Goal: Task Accomplishment & Management: Manage account settings

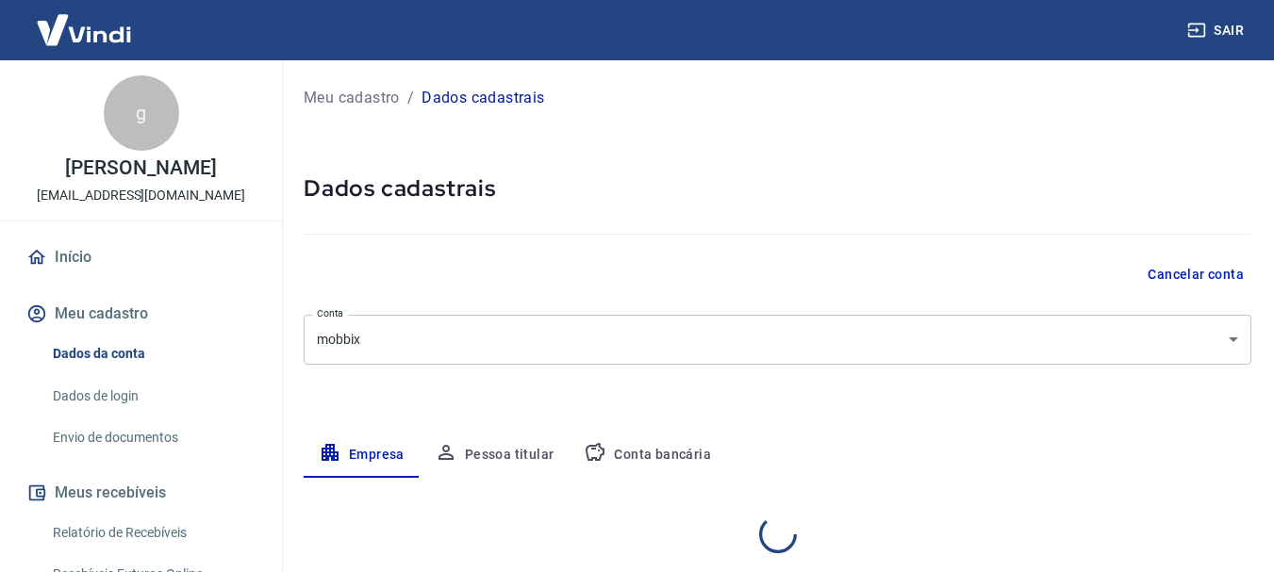
select select "SP"
select select "business"
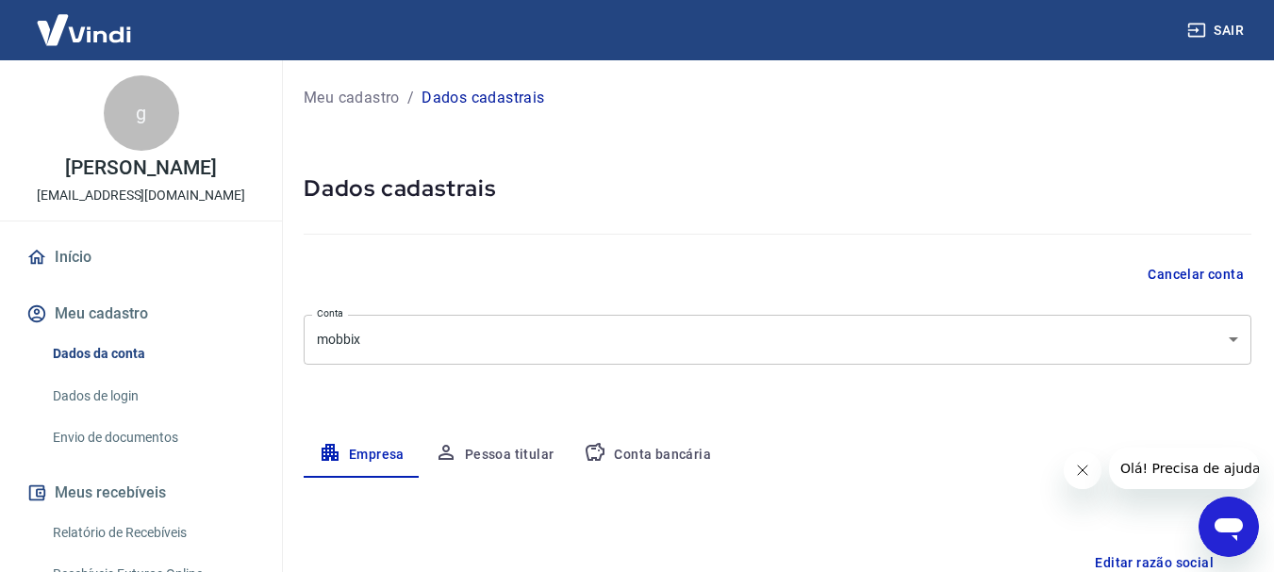
click at [92, 258] on link "Início" at bounding box center [141, 257] width 237 height 41
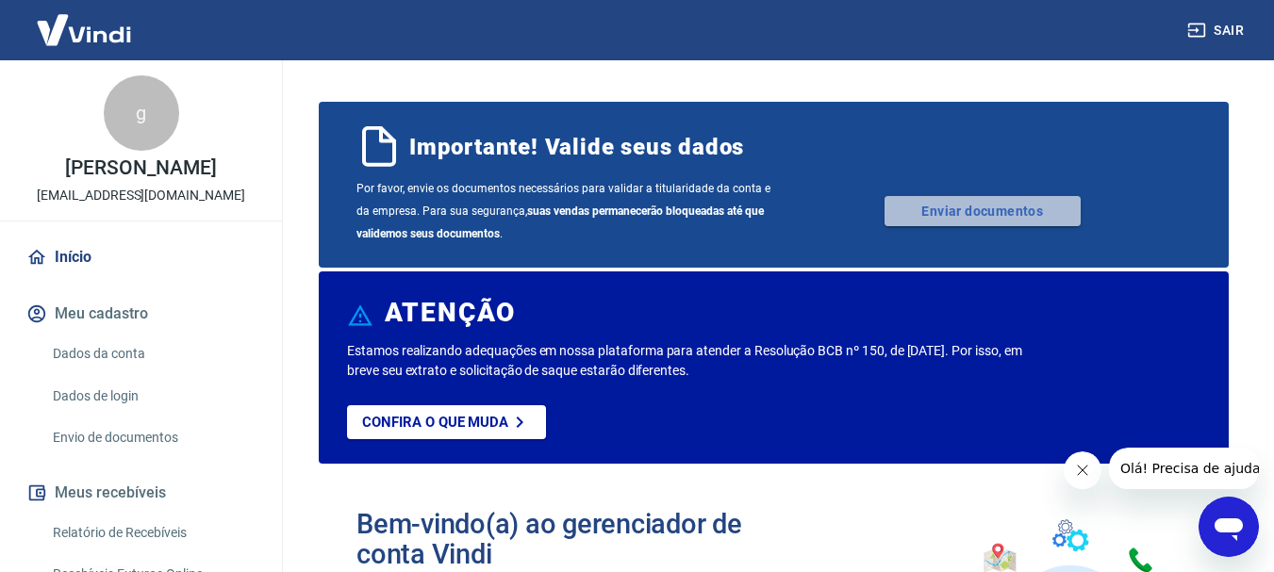
click at [900, 210] on link "Enviar documentos" at bounding box center [982, 211] width 196 height 30
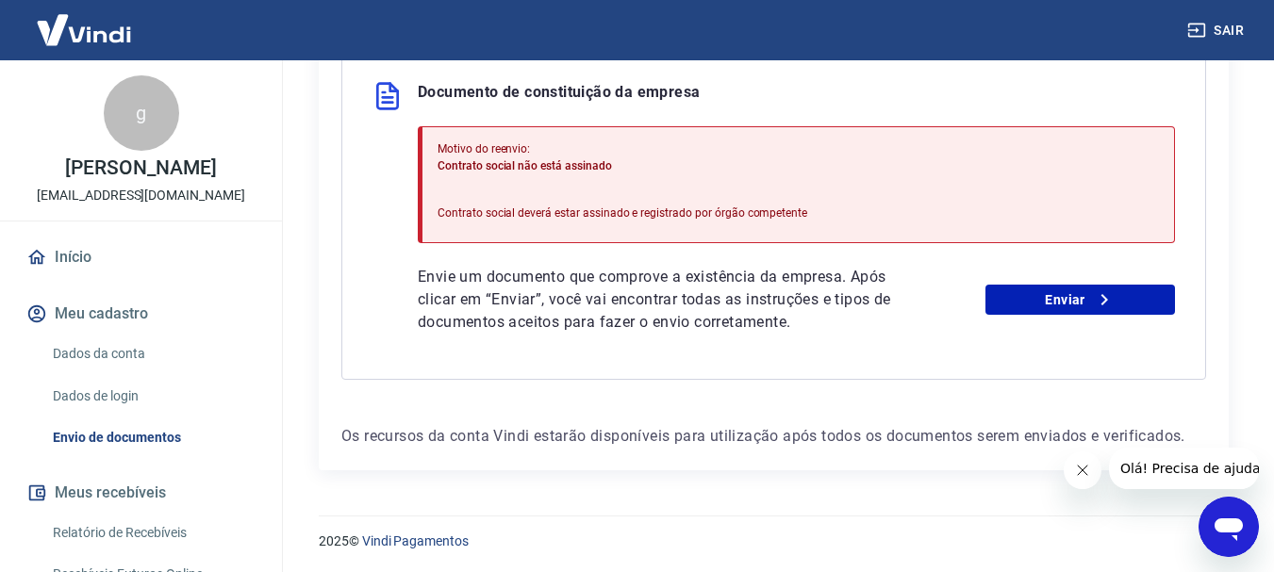
scroll to position [480, 0]
click at [1054, 298] on link "Enviar" at bounding box center [1080, 298] width 190 height 30
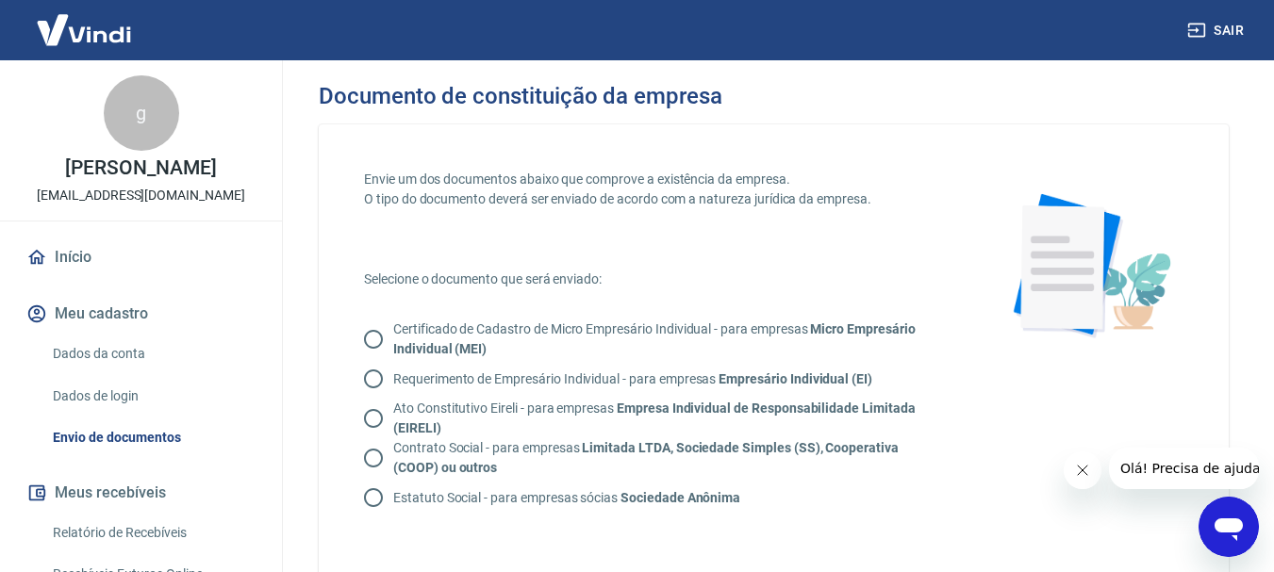
click at [379, 462] on input "Contrato Social - para empresas Limitada LTDA, Sociedade Simples (SS), Cooperat…" at bounding box center [374, 458] width 40 height 40
radio input "true"
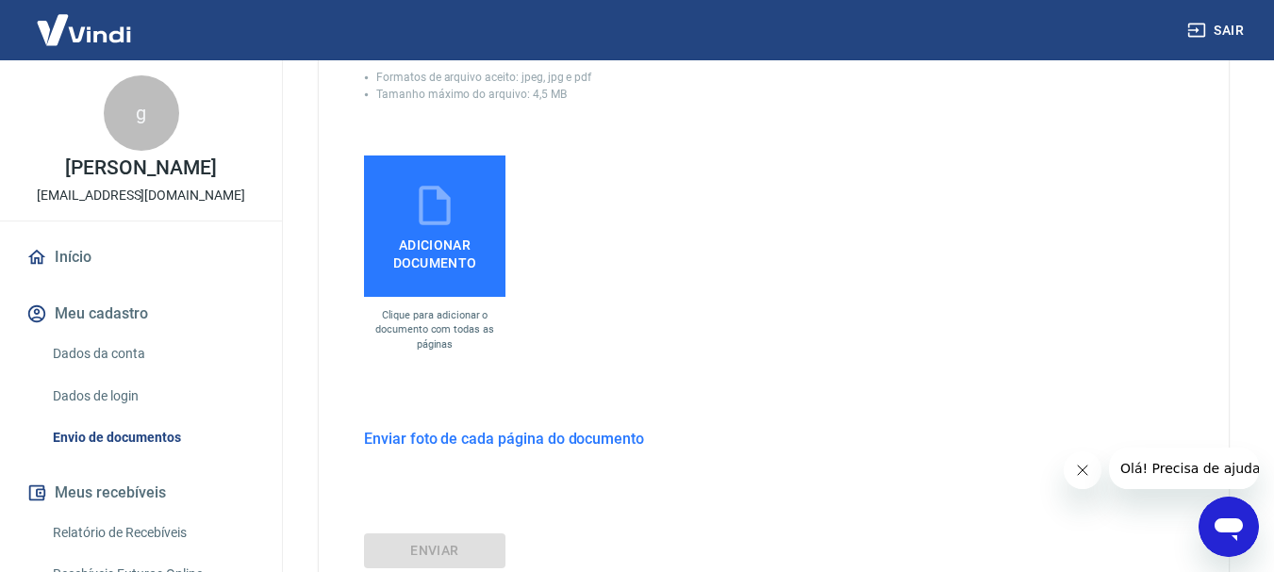
scroll to position [566, 0]
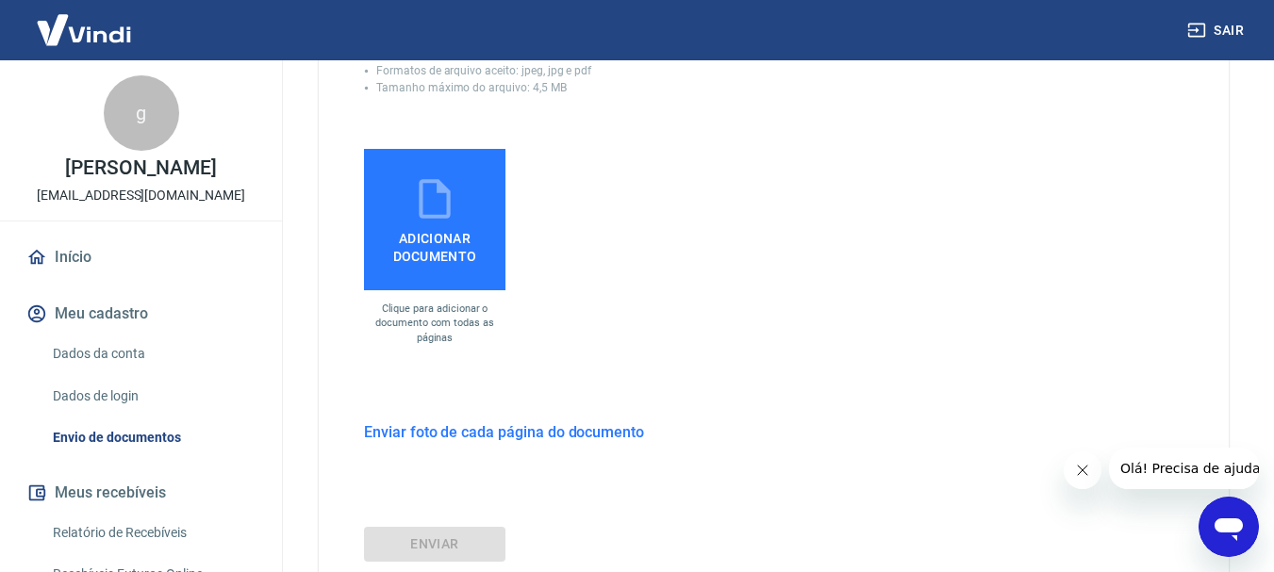
click at [474, 249] on span "Adicionar documento" at bounding box center [435, 244] width 126 height 42
click at [0, 0] on input "Adicionar documento" at bounding box center [0, 0] width 0 height 0
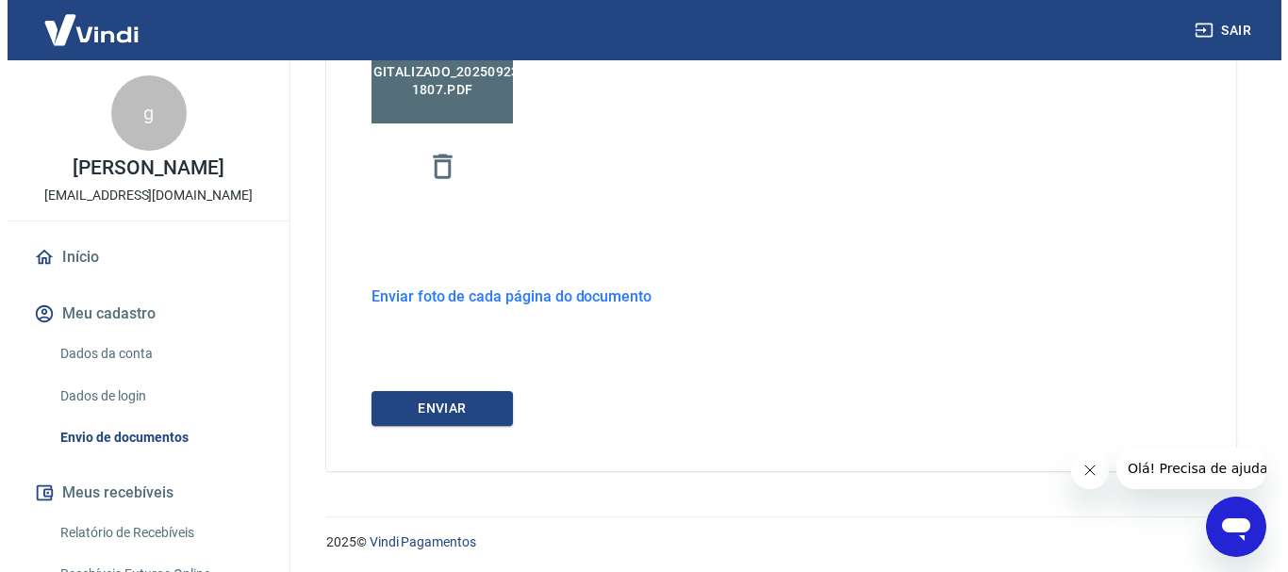
scroll to position [736, 0]
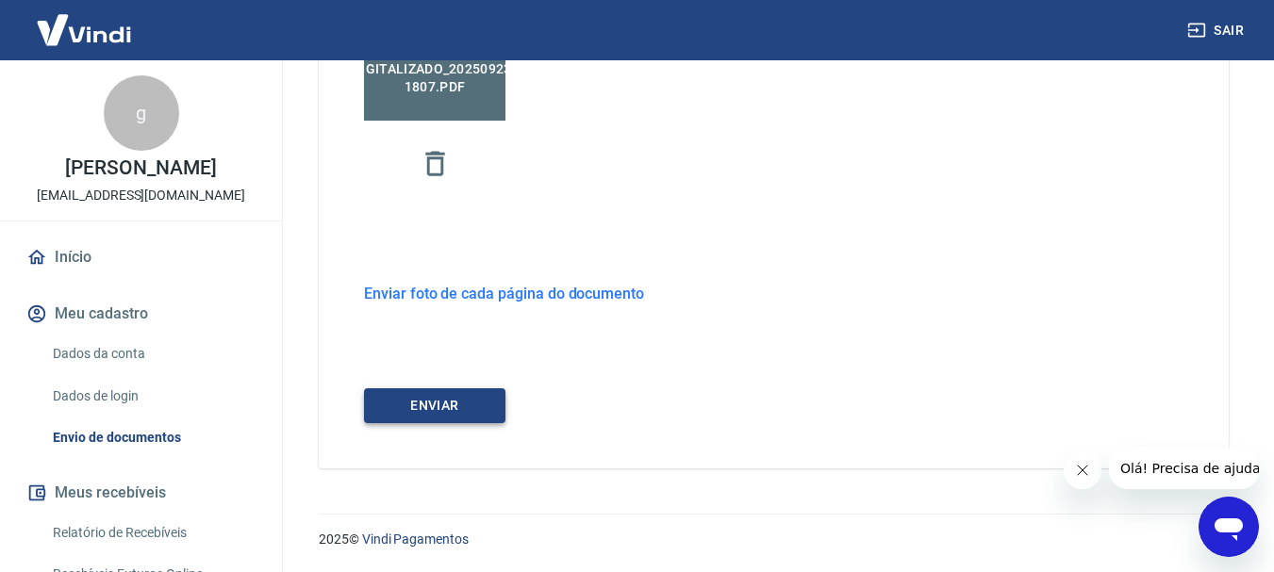
click at [465, 402] on button "ENVIAR" at bounding box center [434, 406] width 141 height 35
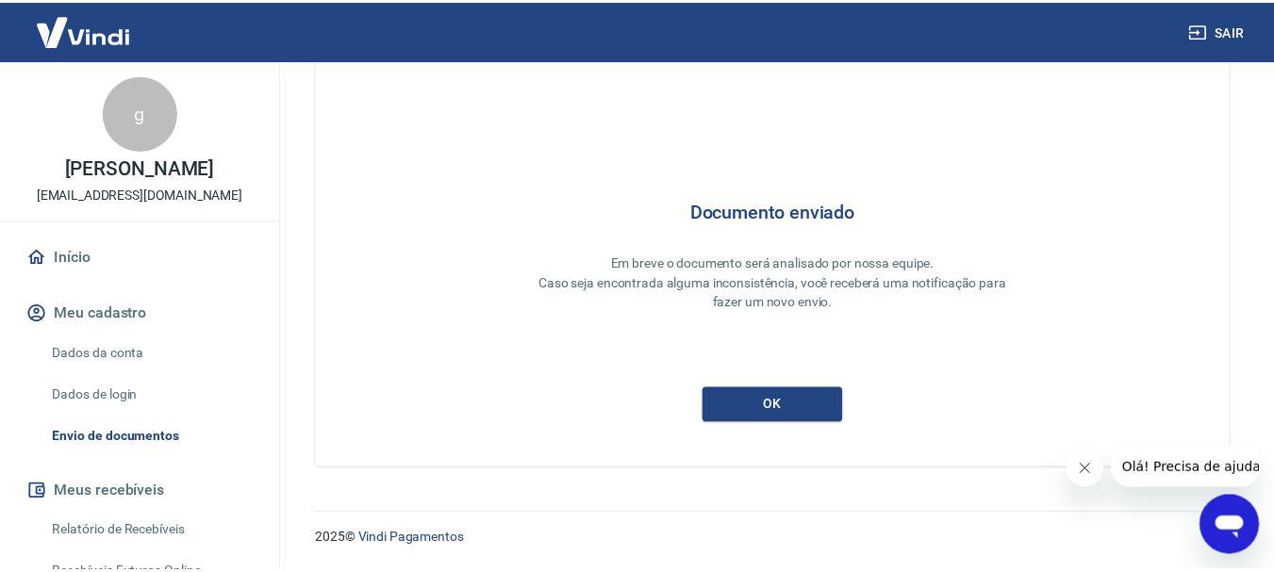
scroll to position [82, 0]
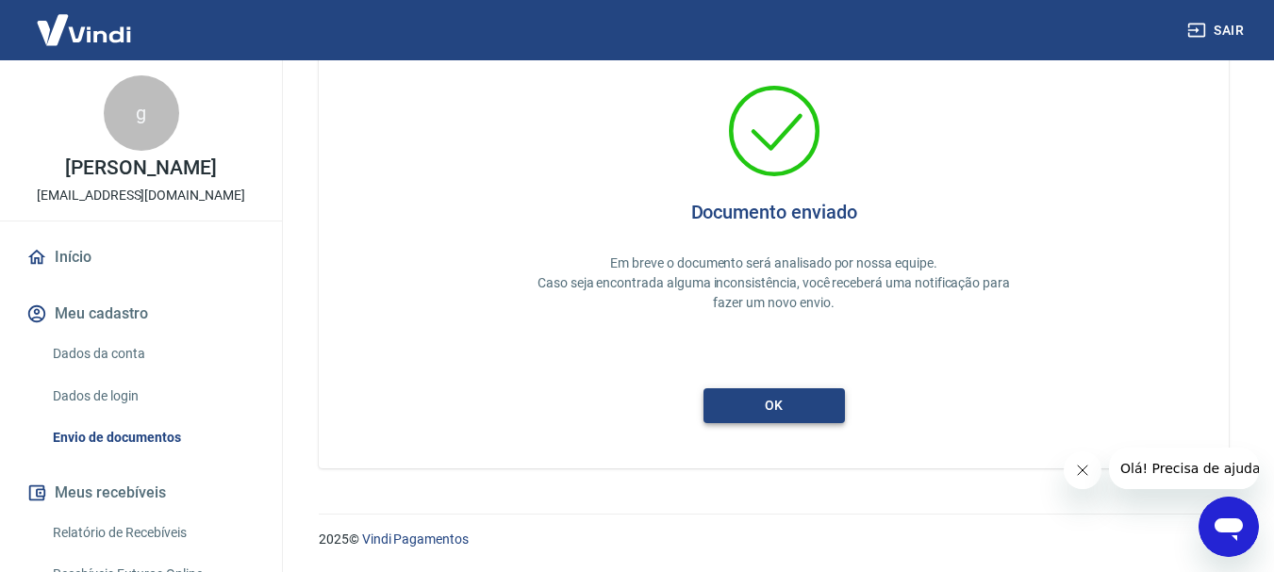
click at [818, 414] on button "ok" at bounding box center [773, 406] width 141 height 35
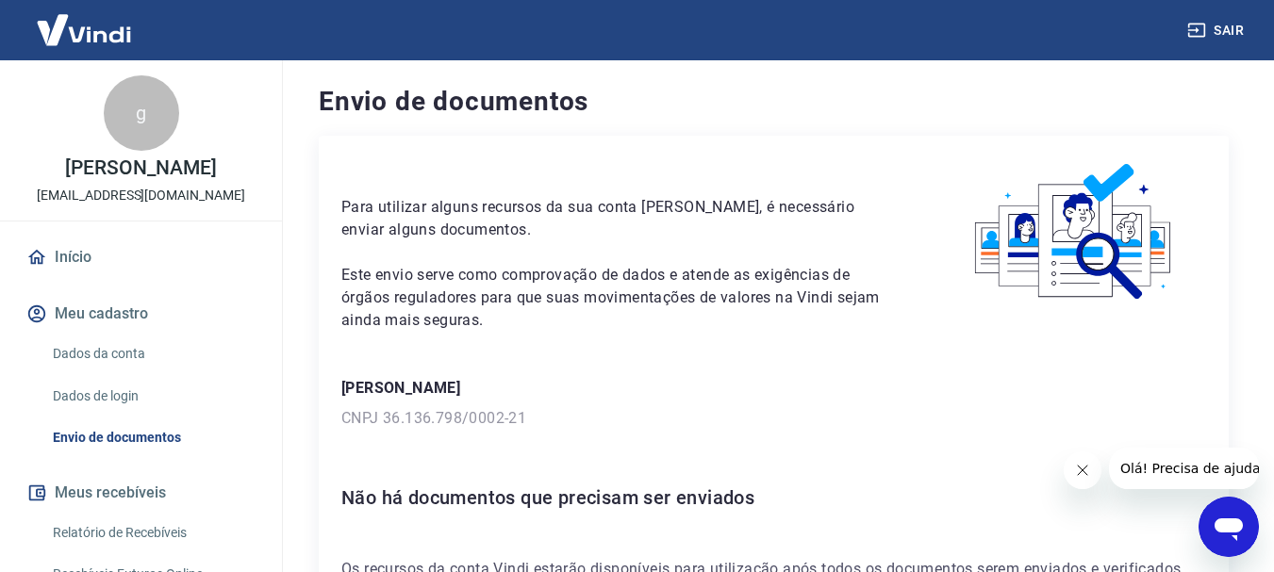
click at [92, 275] on link "Início" at bounding box center [141, 257] width 237 height 41
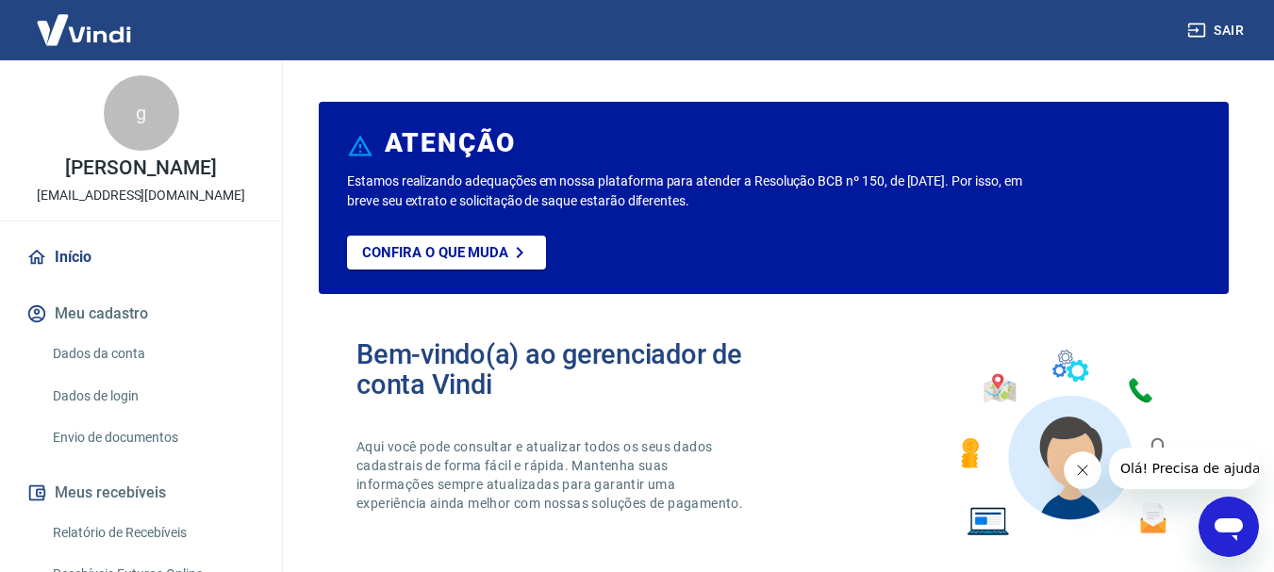
click at [564, 177] on p "Estamos realizando adequações em nossa plataforma para atender a Resolução BCB …" at bounding box center [688, 192] width 683 height 40
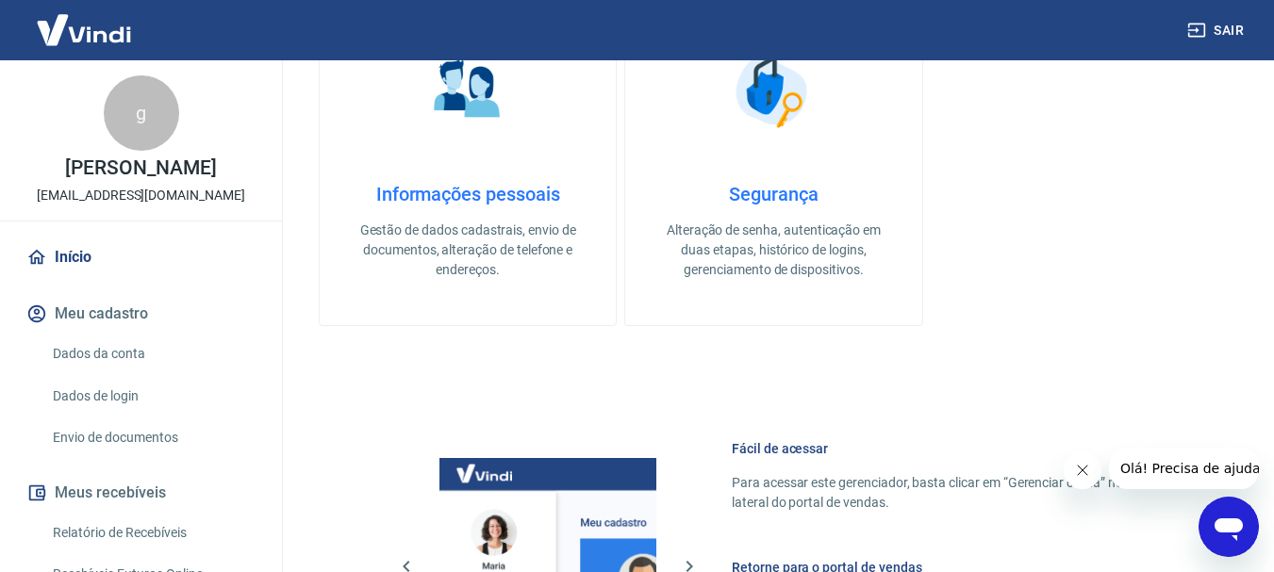
scroll to position [94, 0]
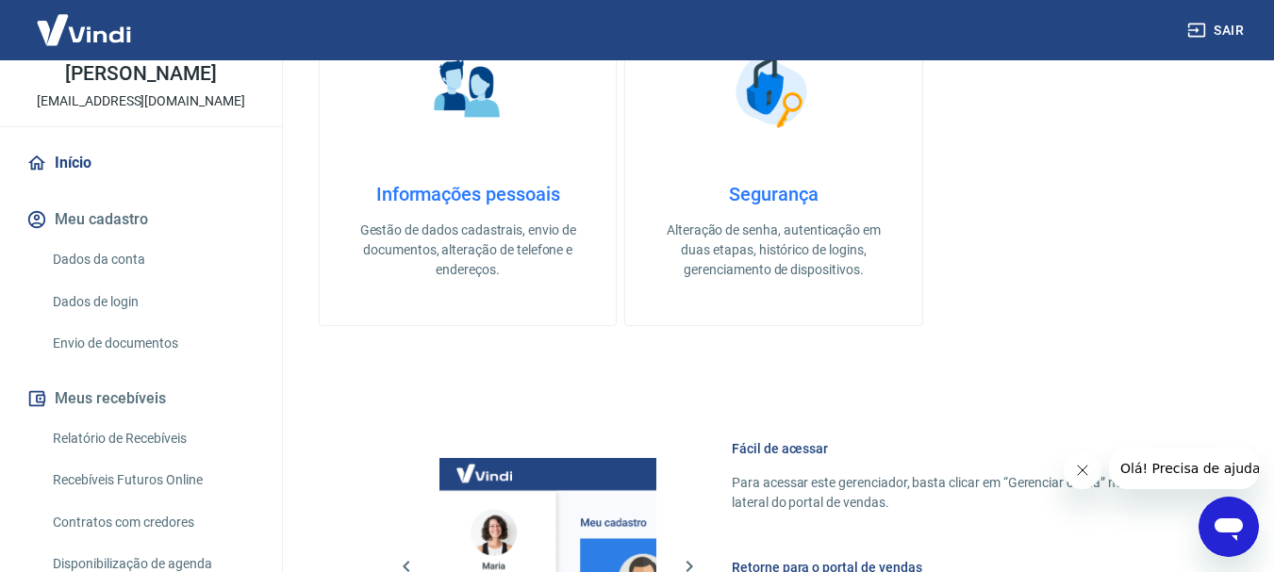
click at [91, 226] on button "Meu cadastro" at bounding box center [141, 219] width 237 height 41
click at [91, 246] on link "Dados da conta" at bounding box center [152, 259] width 214 height 39
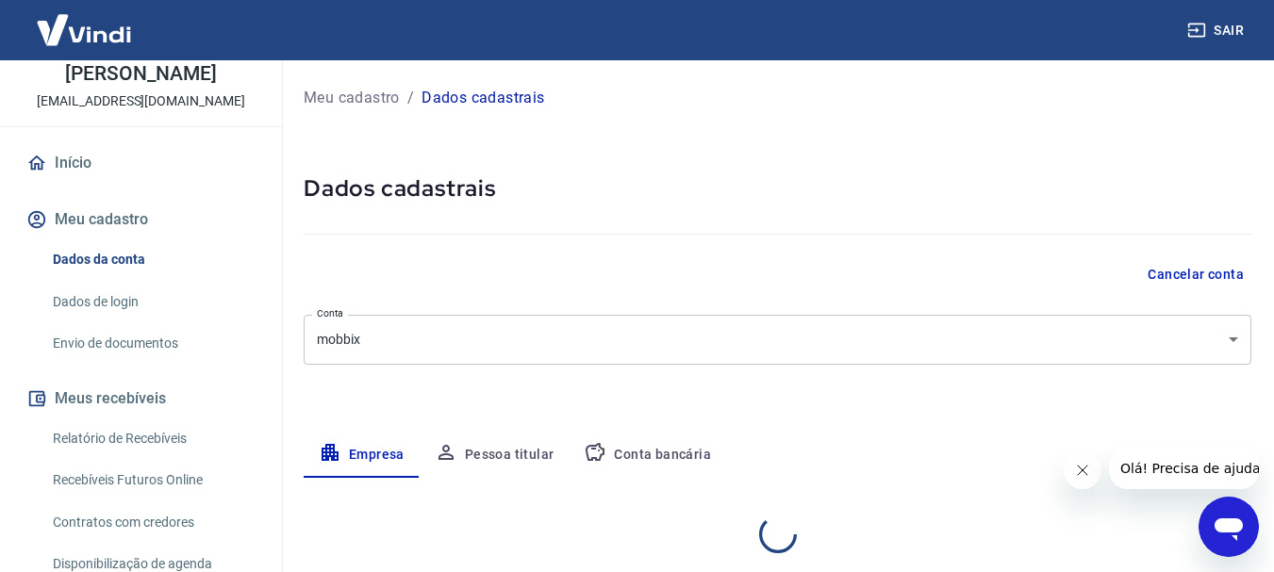
select select "SP"
select select "business"
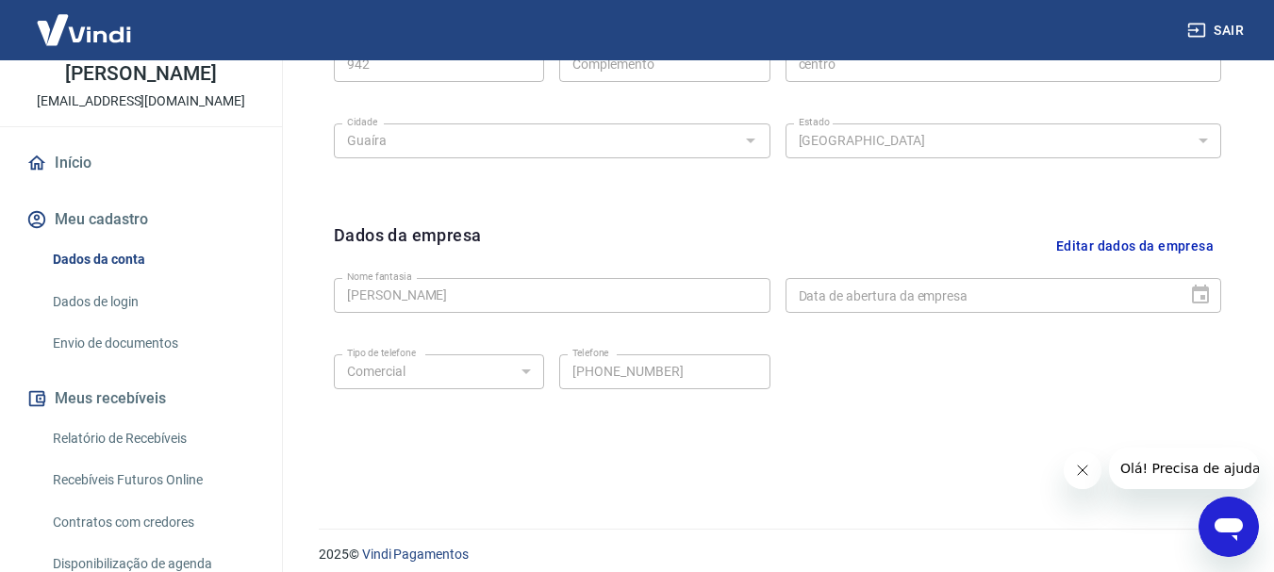
scroll to position [787, 0]
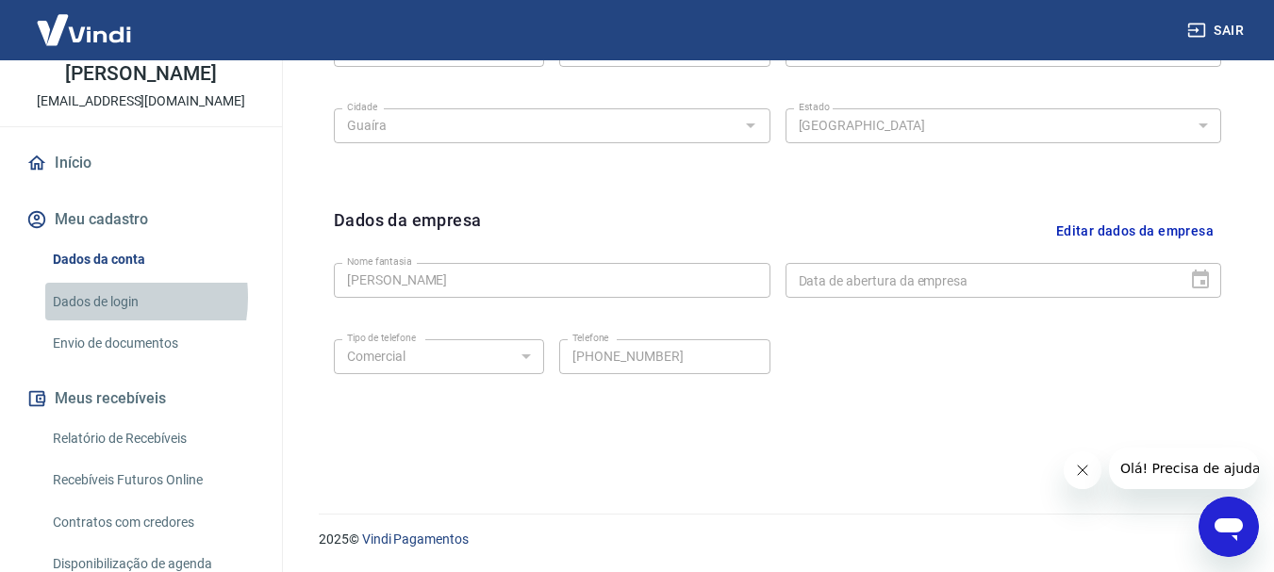
click at [98, 297] on link "Dados de login" at bounding box center [152, 302] width 214 height 39
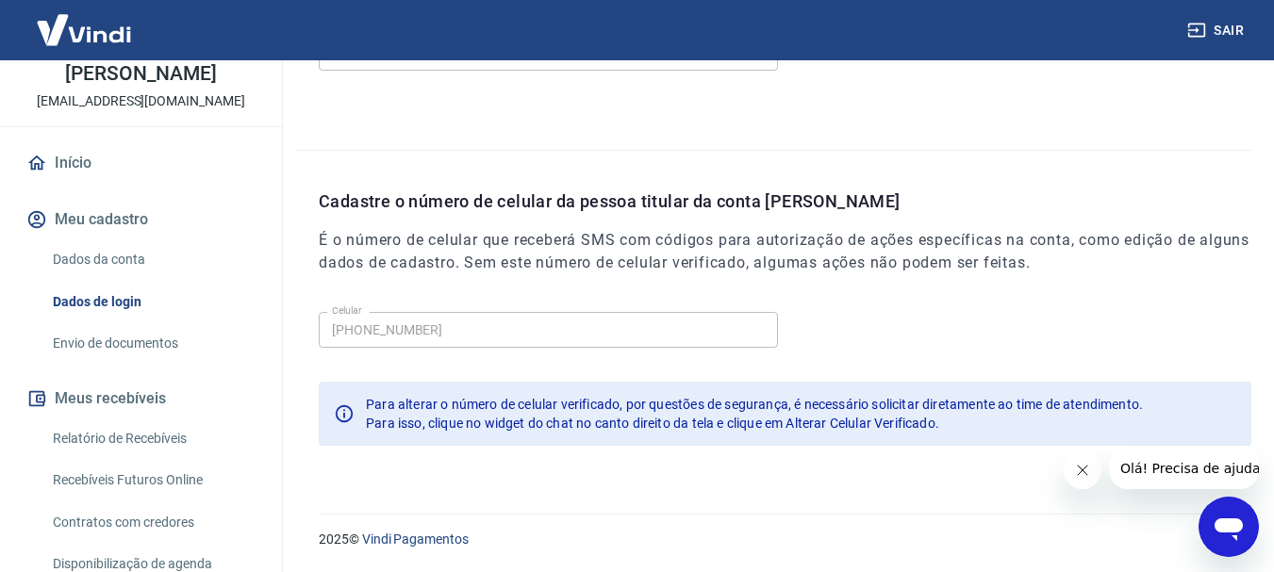
scroll to position [636, 0]
click at [102, 342] on link "Envio de documentos" at bounding box center [152, 343] width 214 height 39
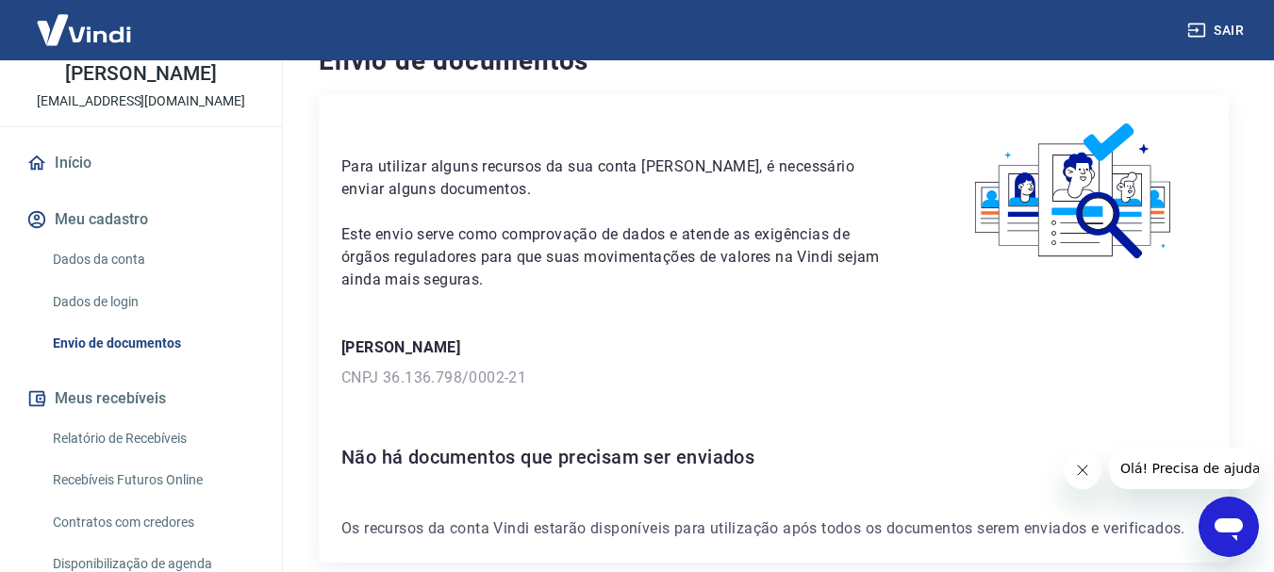
scroll to position [135, 0]
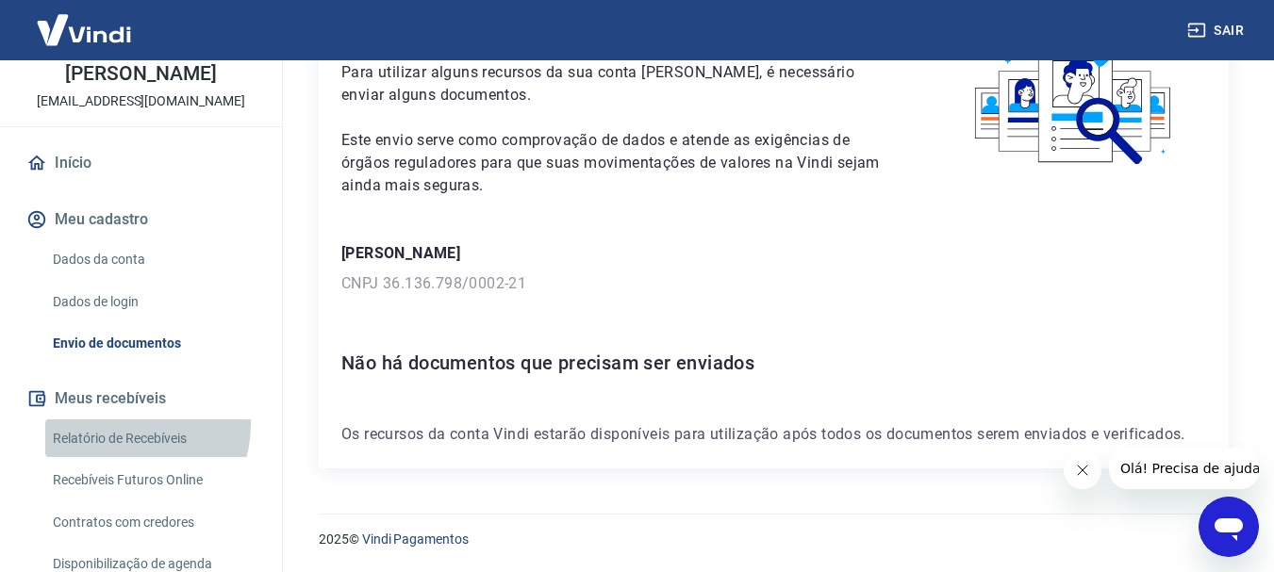
click at [122, 423] on link "Relatório de Recebíveis" at bounding box center [152, 439] width 214 height 39
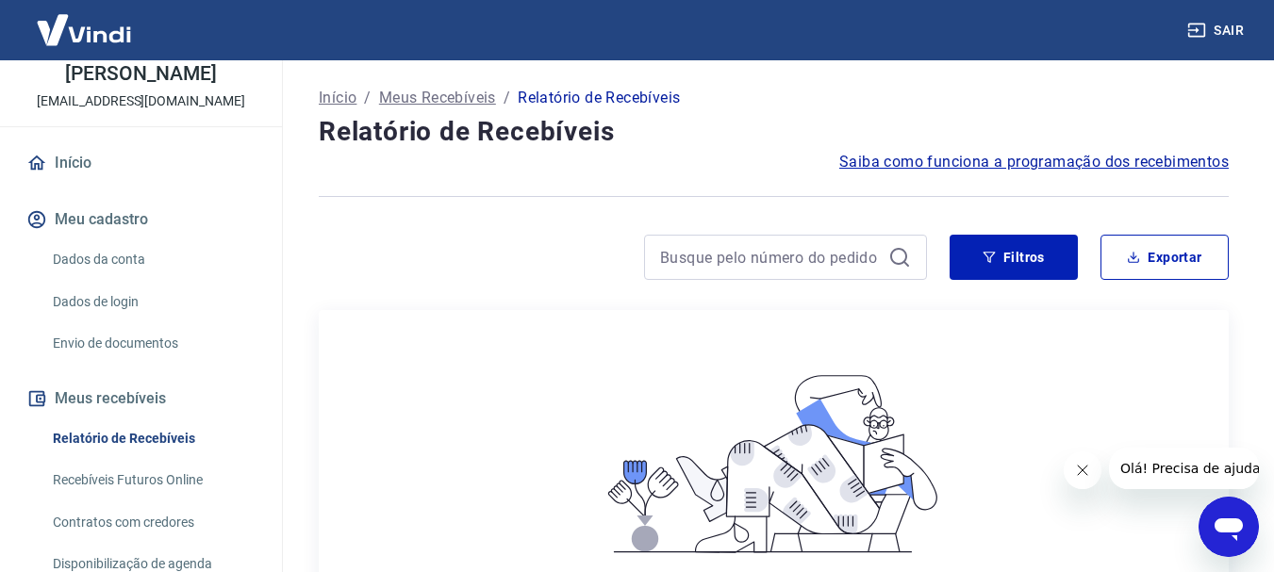
click at [138, 137] on div "g gabriel loula pinto mobbixdistribuidora@gmail.com Início Meu cadastro Dados d…" at bounding box center [141, 331] width 282 height 731
click at [138, 142] on link "Início" at bounding box center [141, 162] width 237 height 41
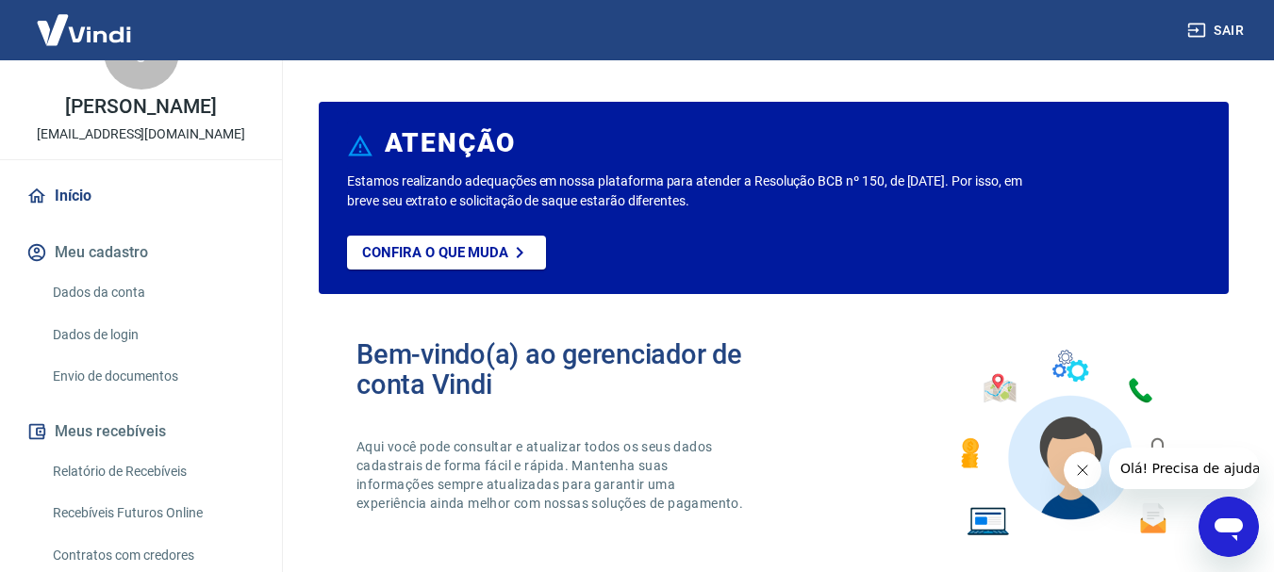
scroll to position [30, 0]
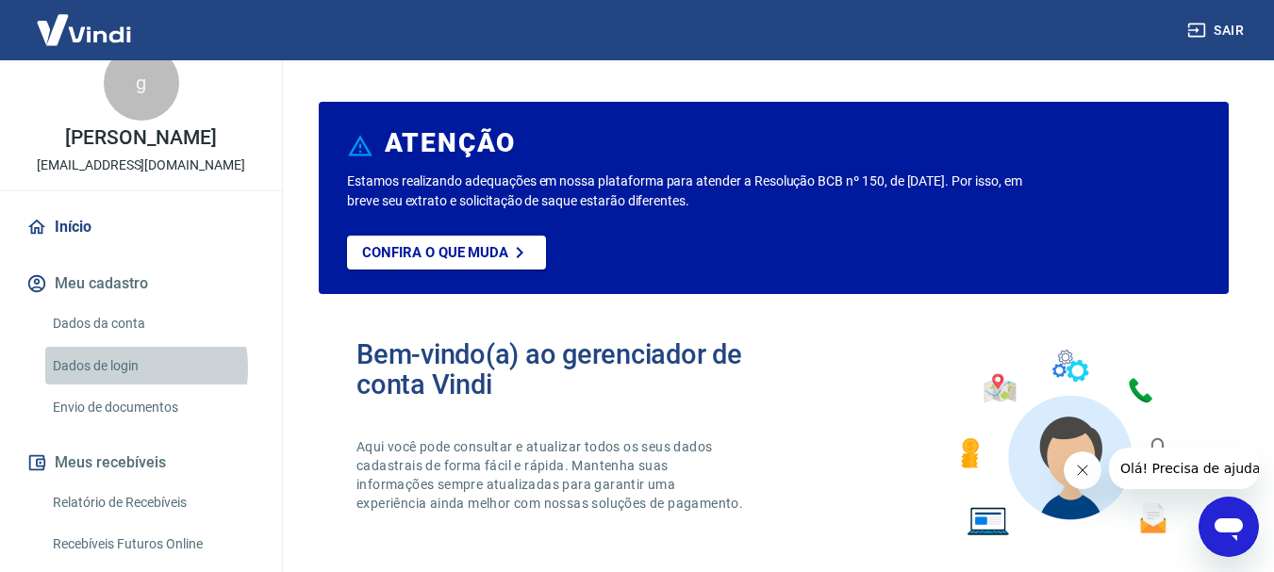
click at [116, 368] on link "Dados de login" at bounding box center [152, 366] width 214 height 39
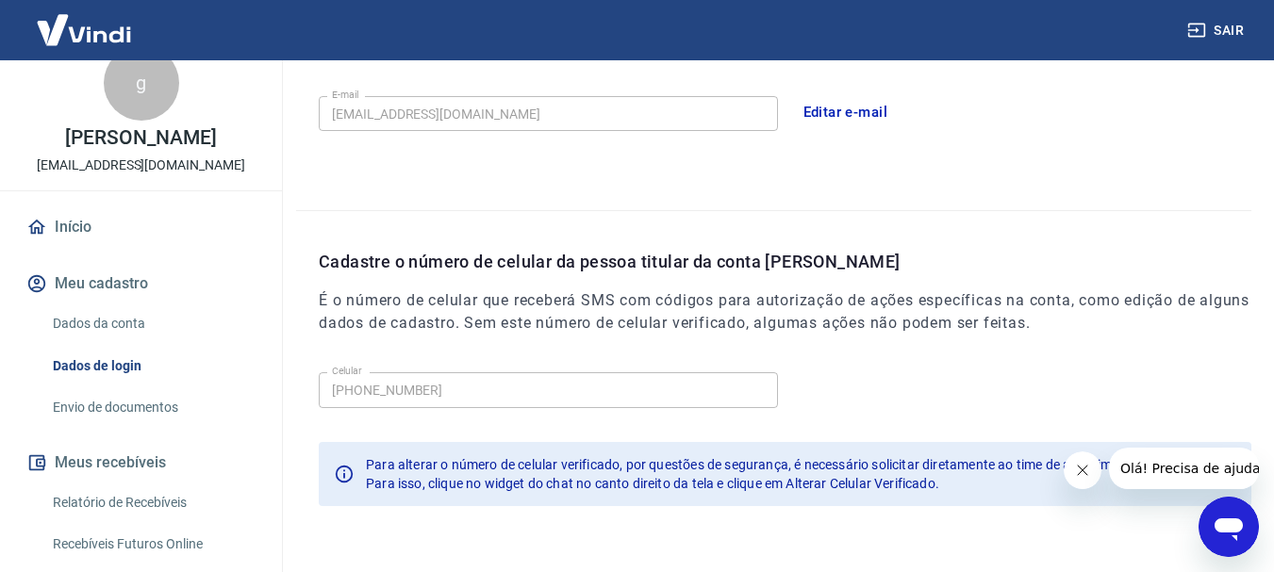
scroll to position [541, 0]
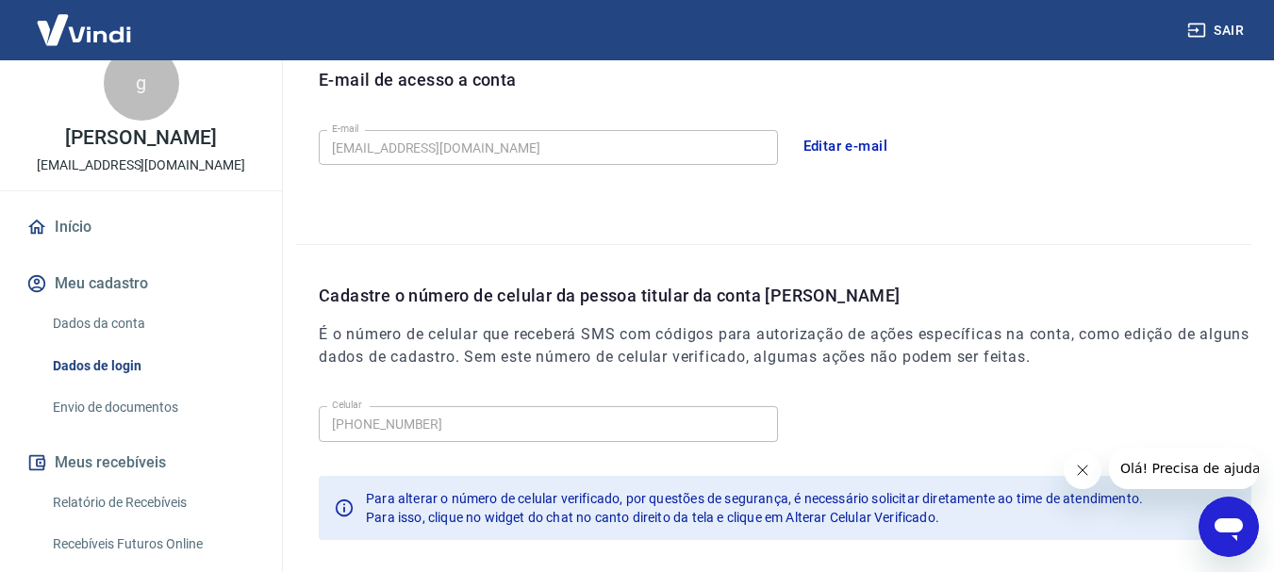
click at [147, 327] on link "Dados da conta" at bounding box center [152, 324] width 214 height 39
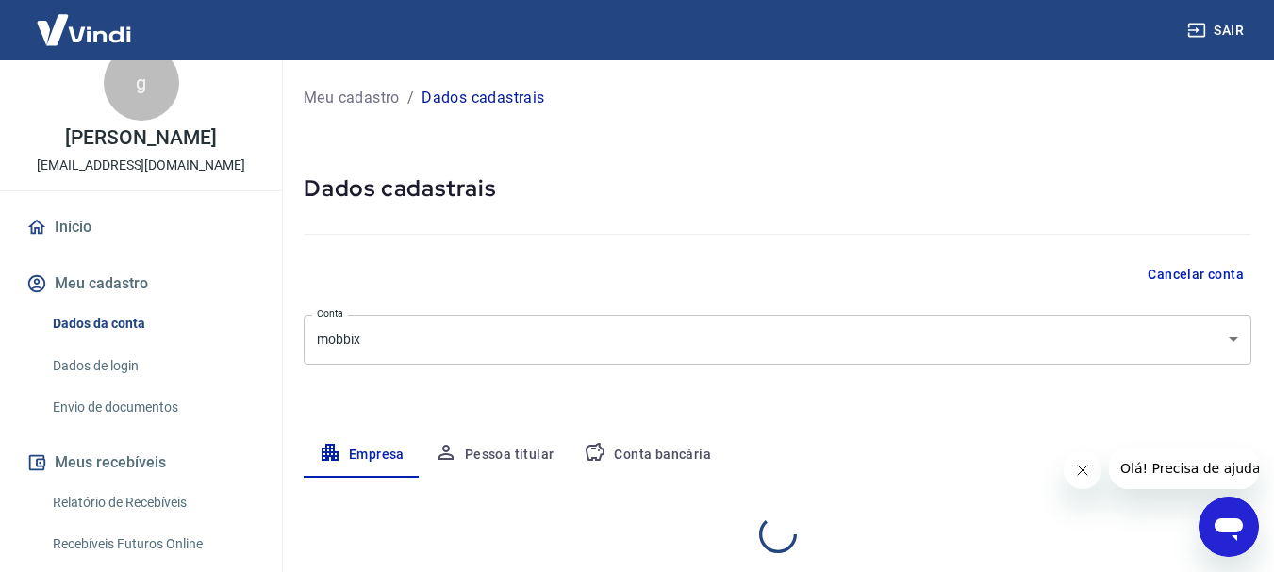
select select "SP"
select select "business"
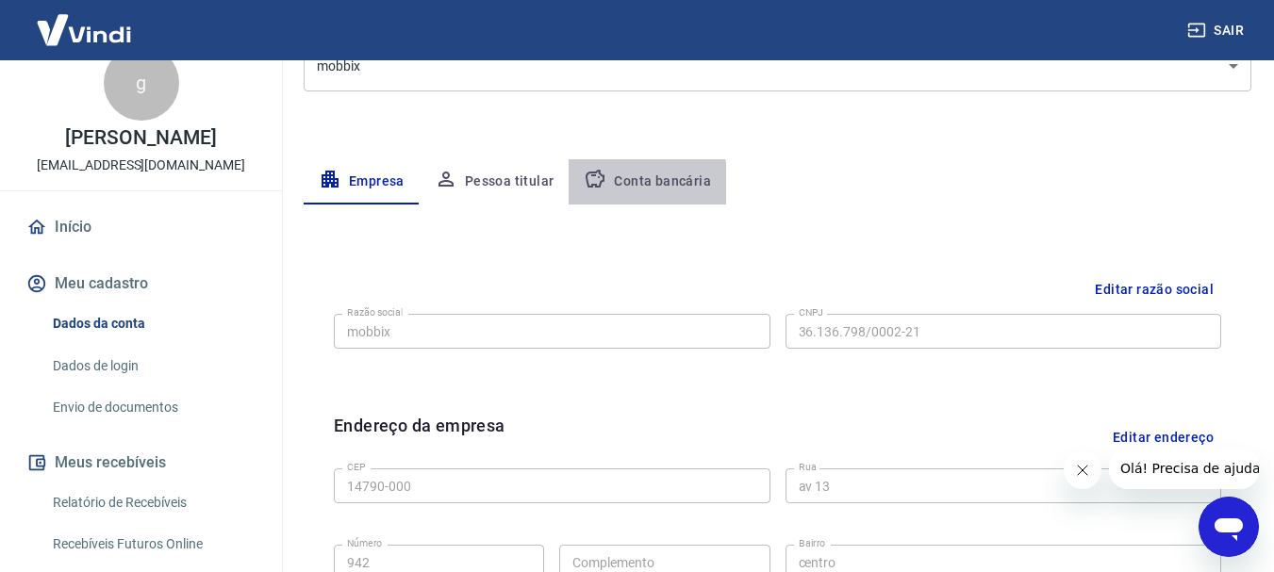
click at [627, 186] on button "Conta bancária" at bounding box center [647, 181] width 157 height 45
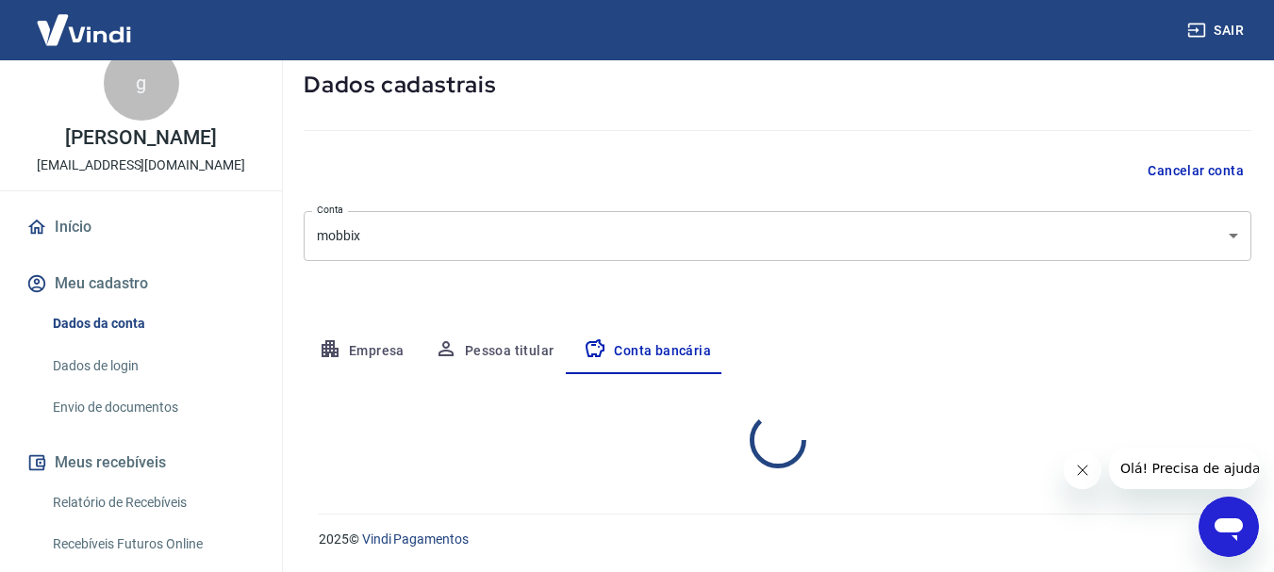
select select "1"
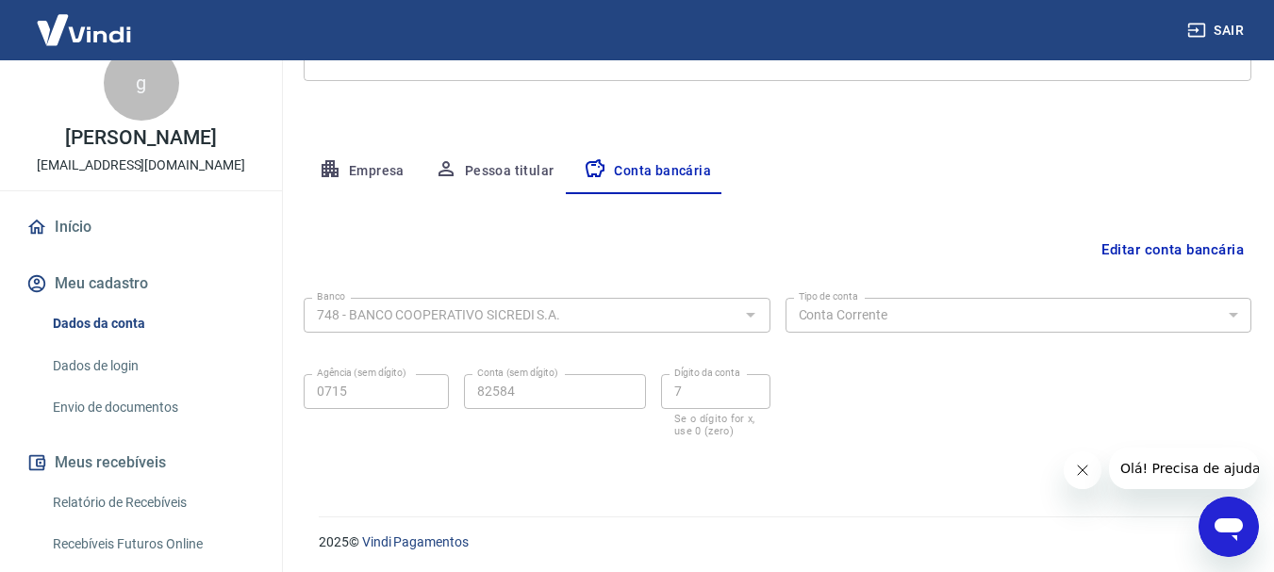
scroll to position [287, 0]
click at [1176, 258] on button "Editar conta bancária" at bounding box center [1172, 247] width 157 height 36
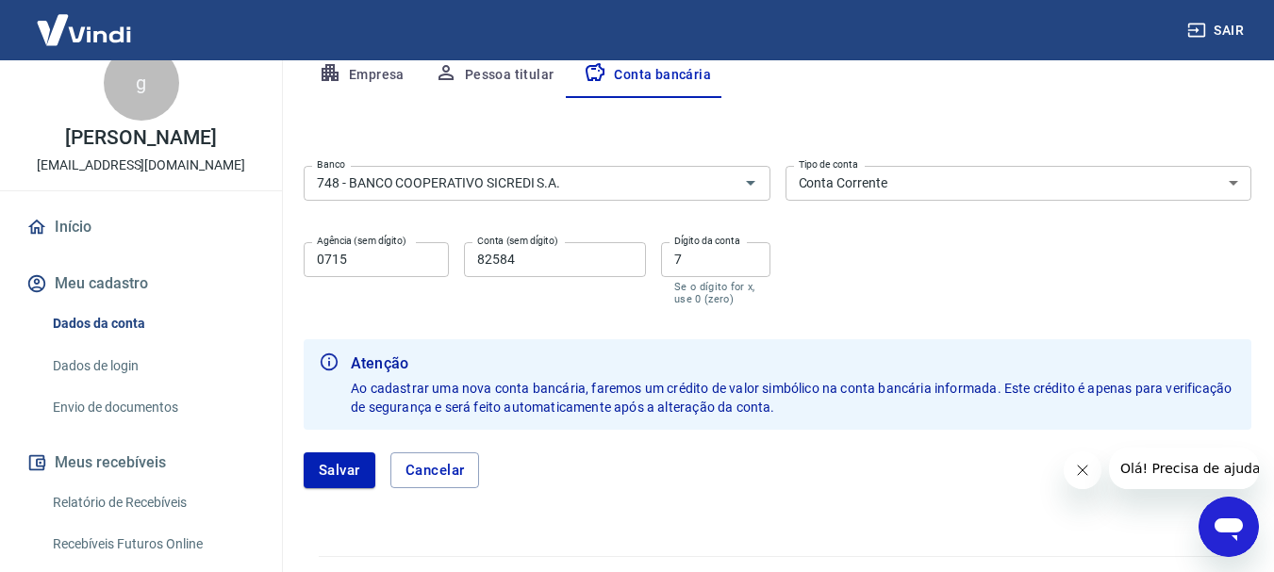
scroll to position [381, 0]
click at [331, 466] on button "Salvar" at bounding box center [340, 470] width 72 height 36
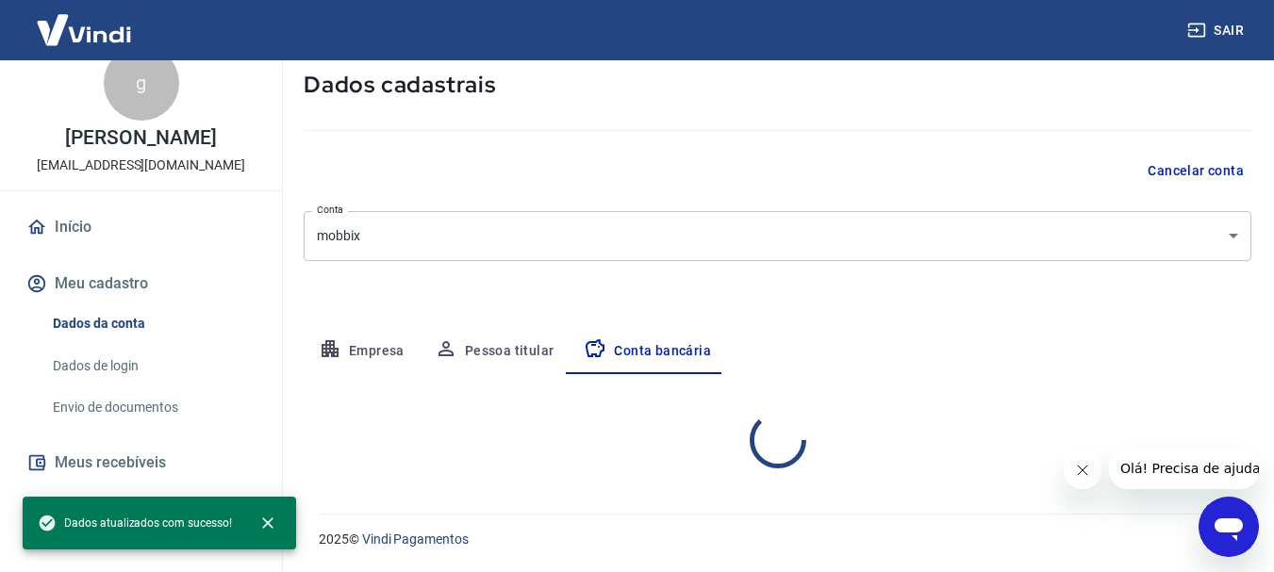
select select "1"
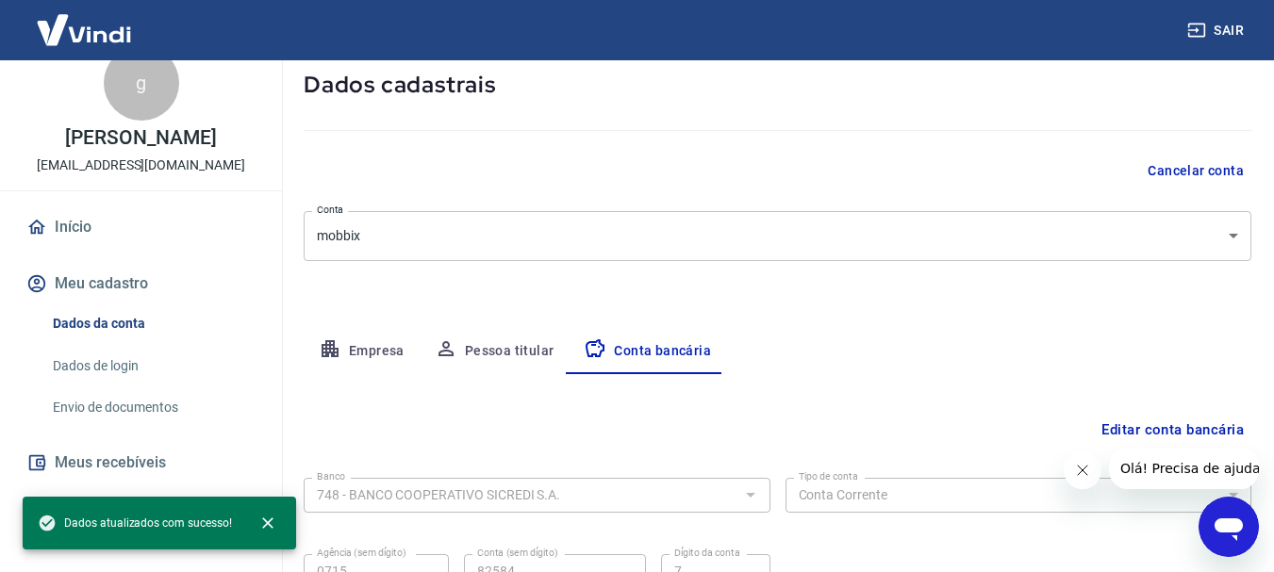
scroll to position [287, 0]
